Goal: Find specific page/section: Find specific page/section

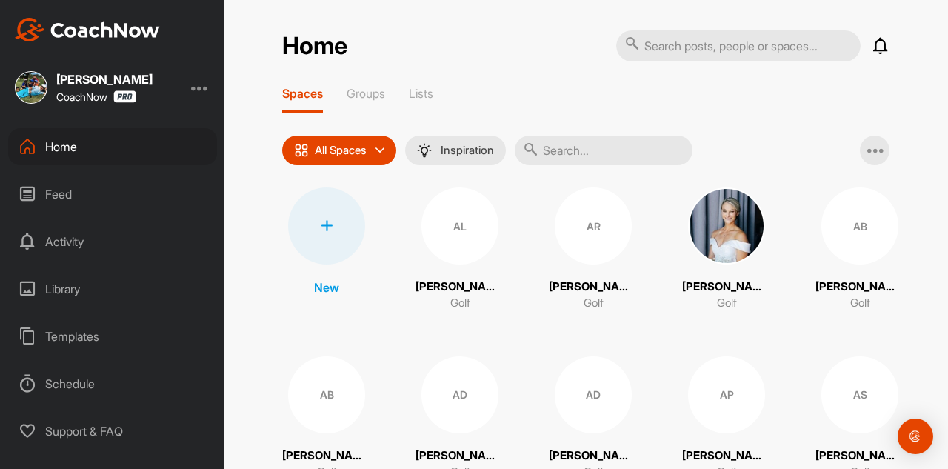
click at [581, 153] on input "text" at bounding box center [603, 150] width 178 height 30
click at [570, 149] on input "text" at bounding box center [603, 150] width 178 height 30
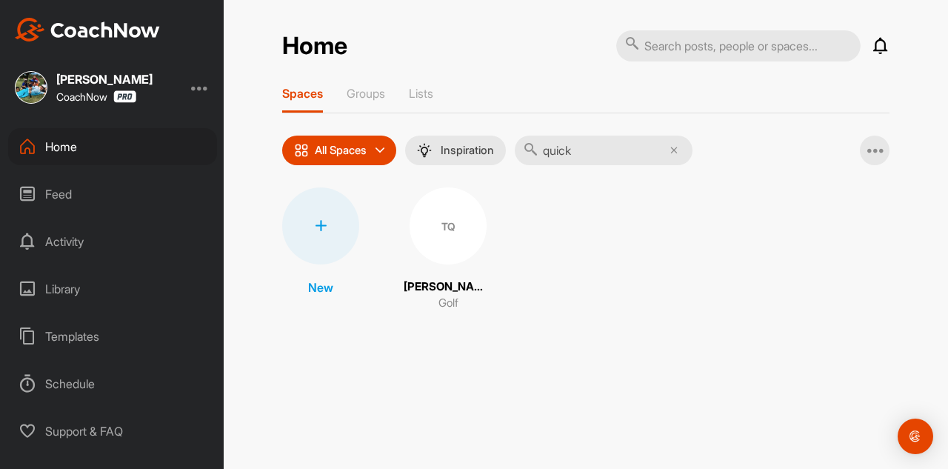
type input "quick"
click at [451, 255] on div "TQ" at bounding box center [447, 225] width 77 height 77
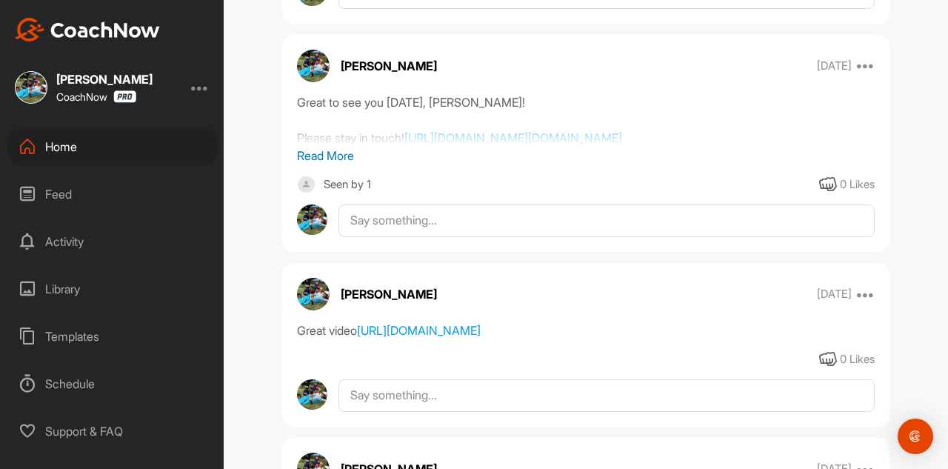
scroll to position [2221, 0]
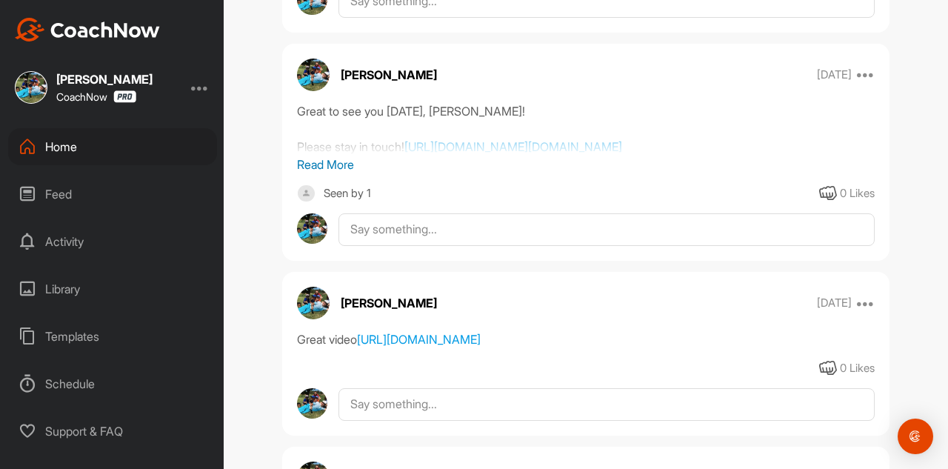
click at [326, 173] on p "Read More" at bounding box center [585, 164] width 577 height 18
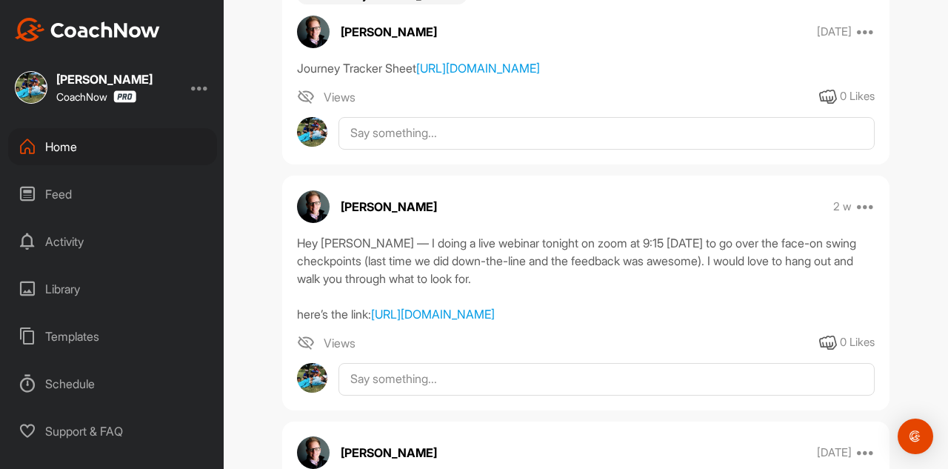
scroll to position [0, 0]
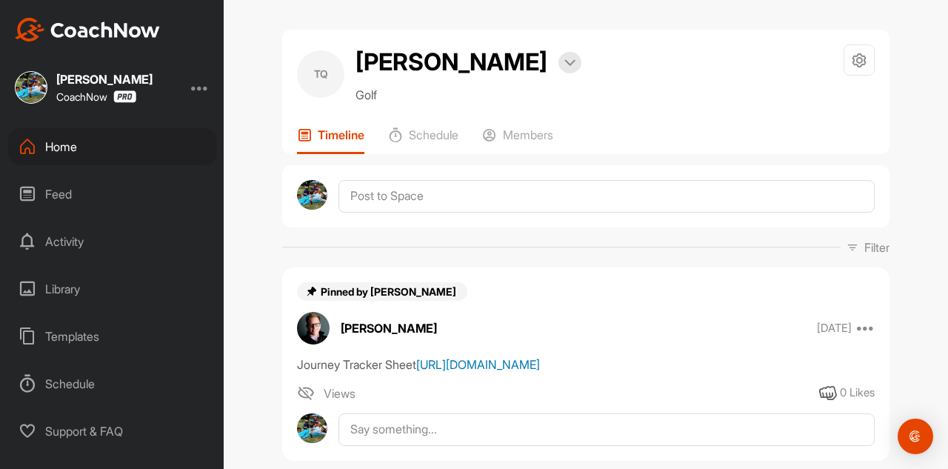
click at [538, 372] on link "[URL][DOMAIN_NAME]" at bounding box center [478, 364] width 124 height 15
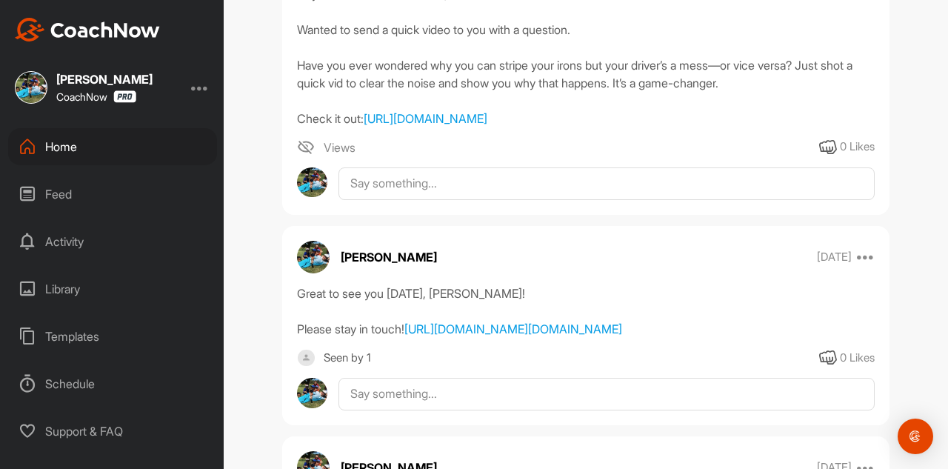
scroll to position [2073, 0]
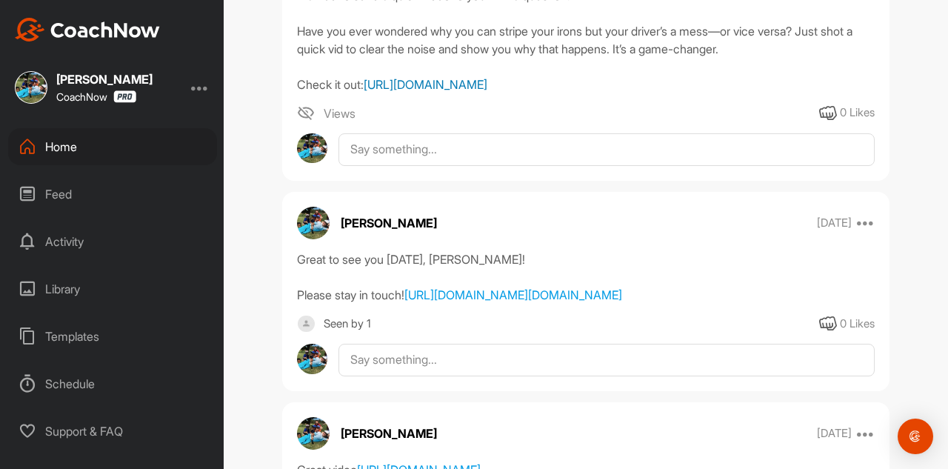
click at [457, 92] on link "[URL][DOMAIN_NAME]" at bounding box center [425, 84] width 124 height 15
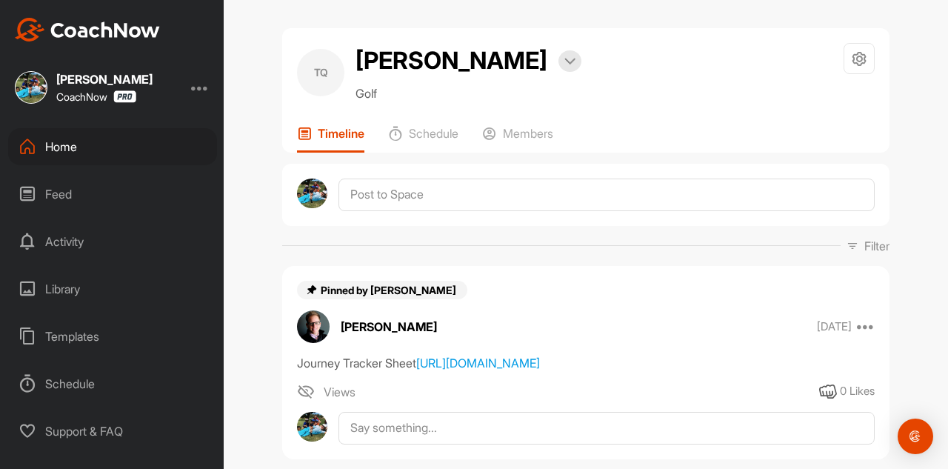
scroll to position [0, 0]
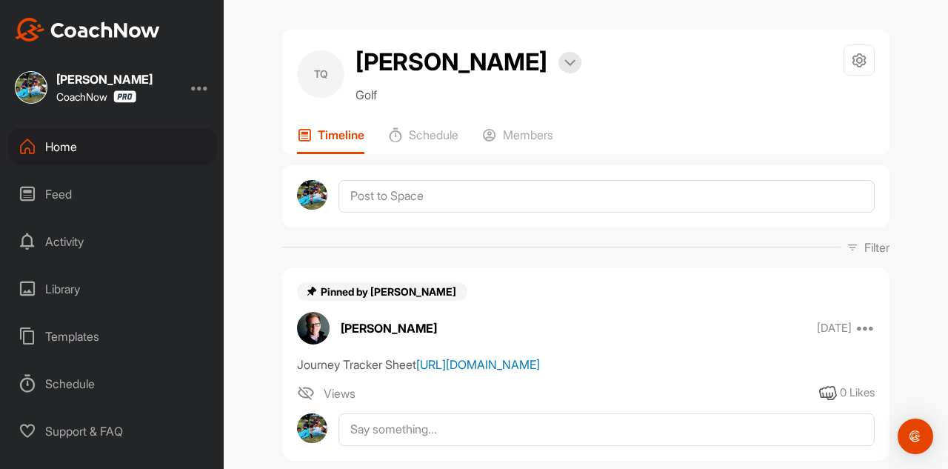
click at [520, 372] on link "[URL][DOMAIN_NAME]" at bounding box center [478, 364] width 124 height 15
